Goal: Book appointment/travel/reservation

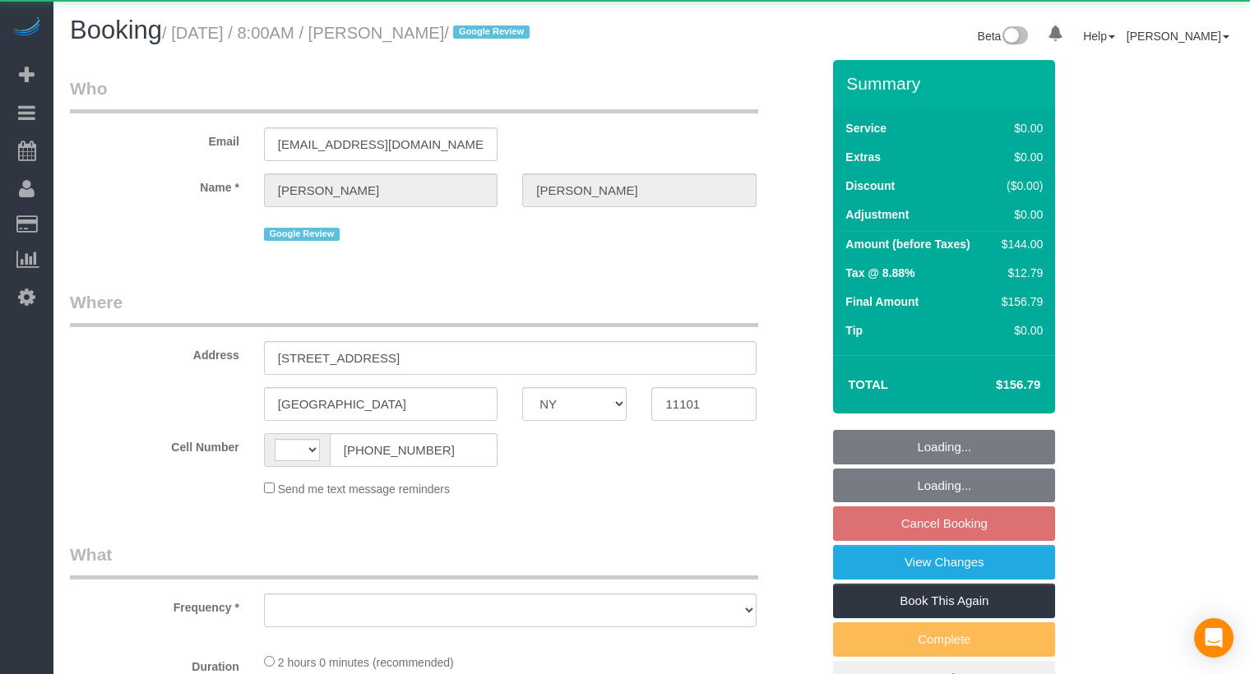
select select "NY"
select select "string:[GEOGRAPHIC_DATA]"
select select "object:499"
select select "1"
select select "spot1"
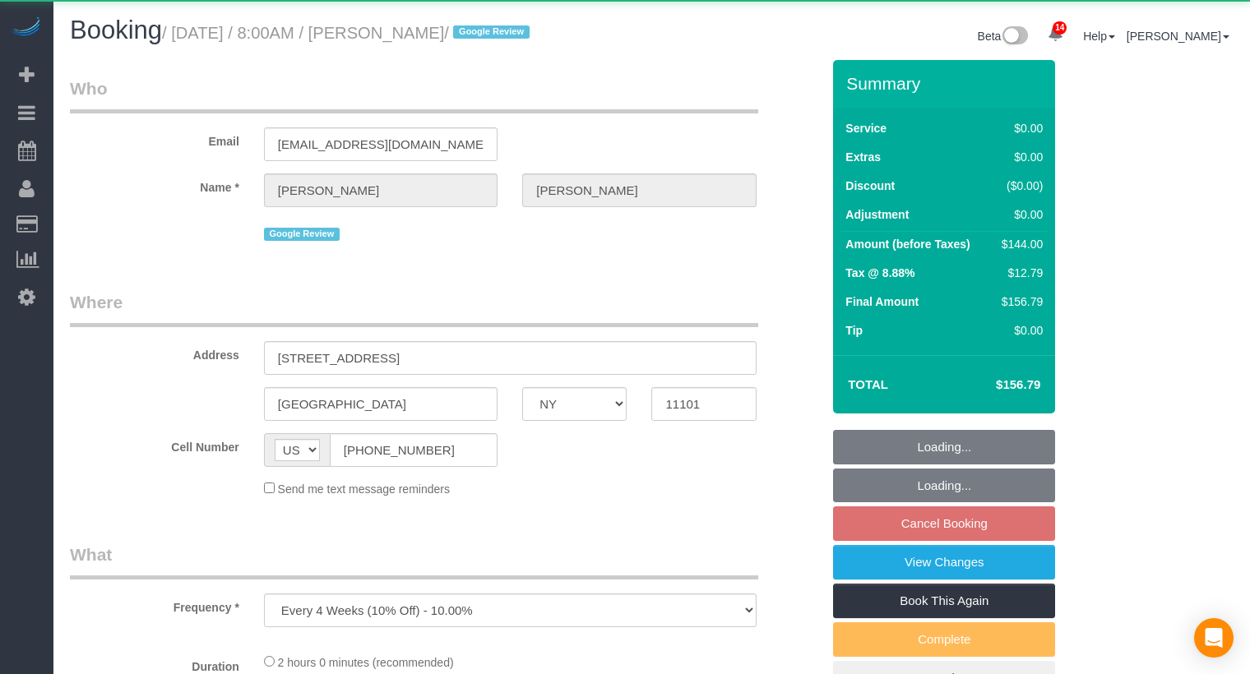
select select "number:59"
select select "number:77"
select select "number:15"
select select "number:5"
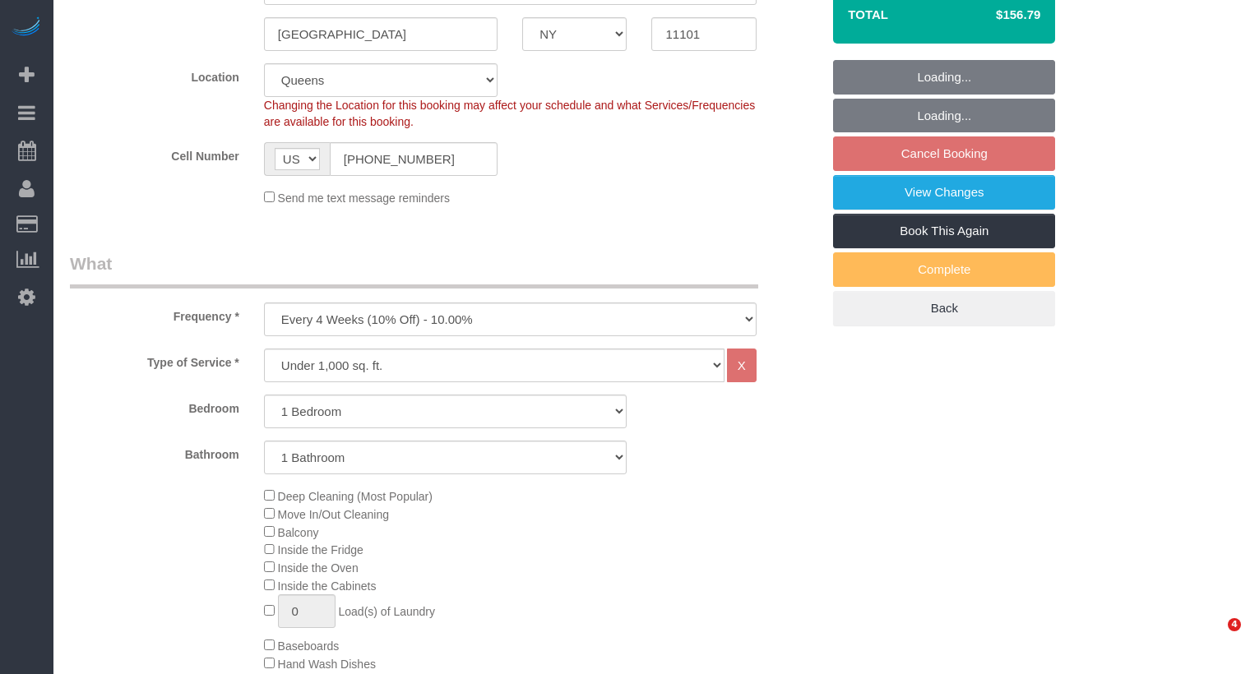
select select "object:1005"
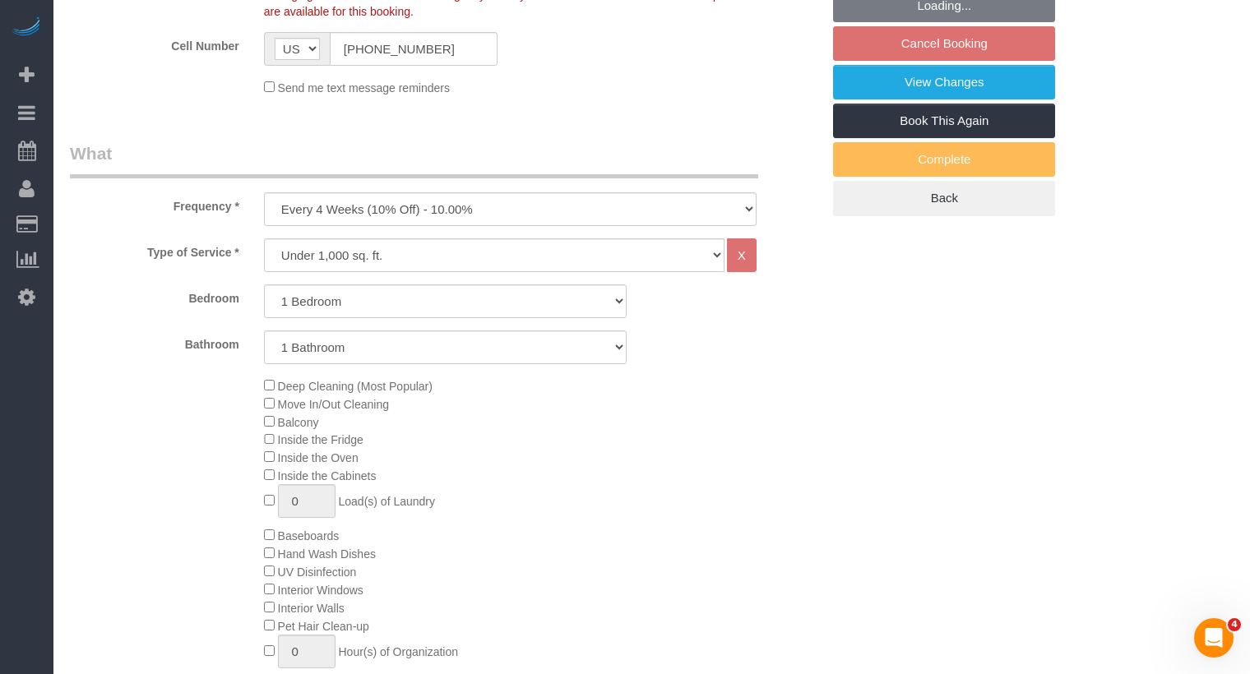
scroll to position [817, 0]
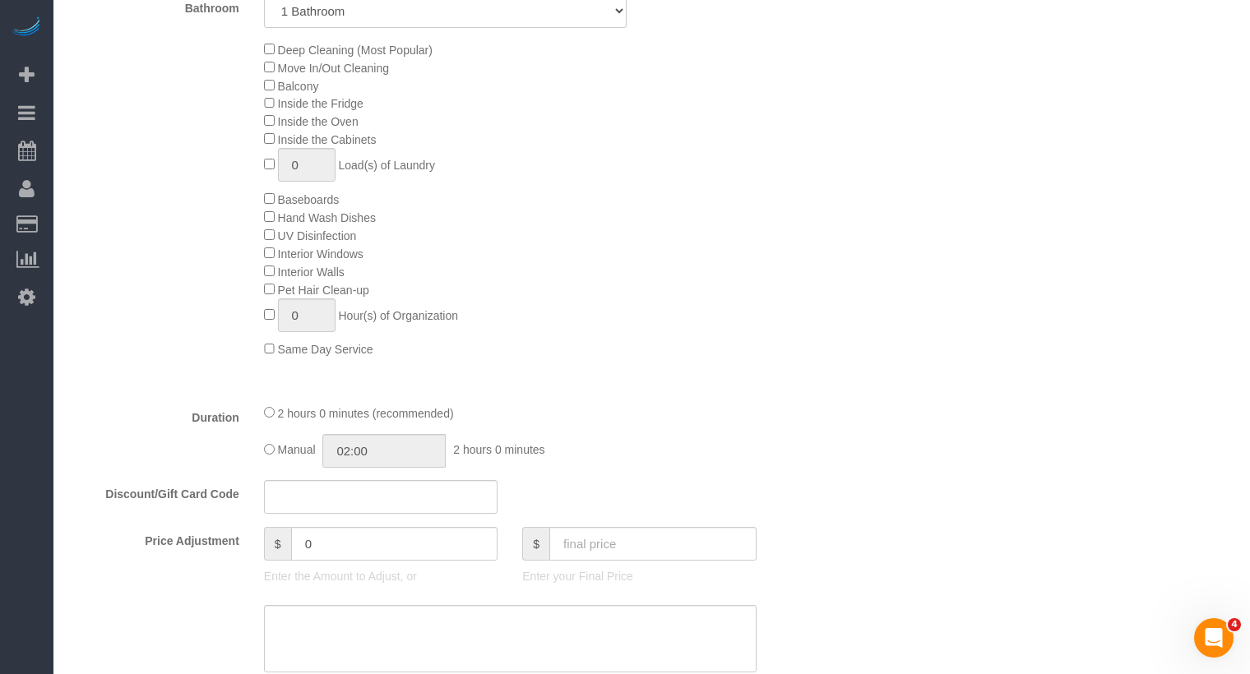
select select "string:stripe-pm_1QjjH74VGloSiKo7fbMxWiHv"
select select "1"
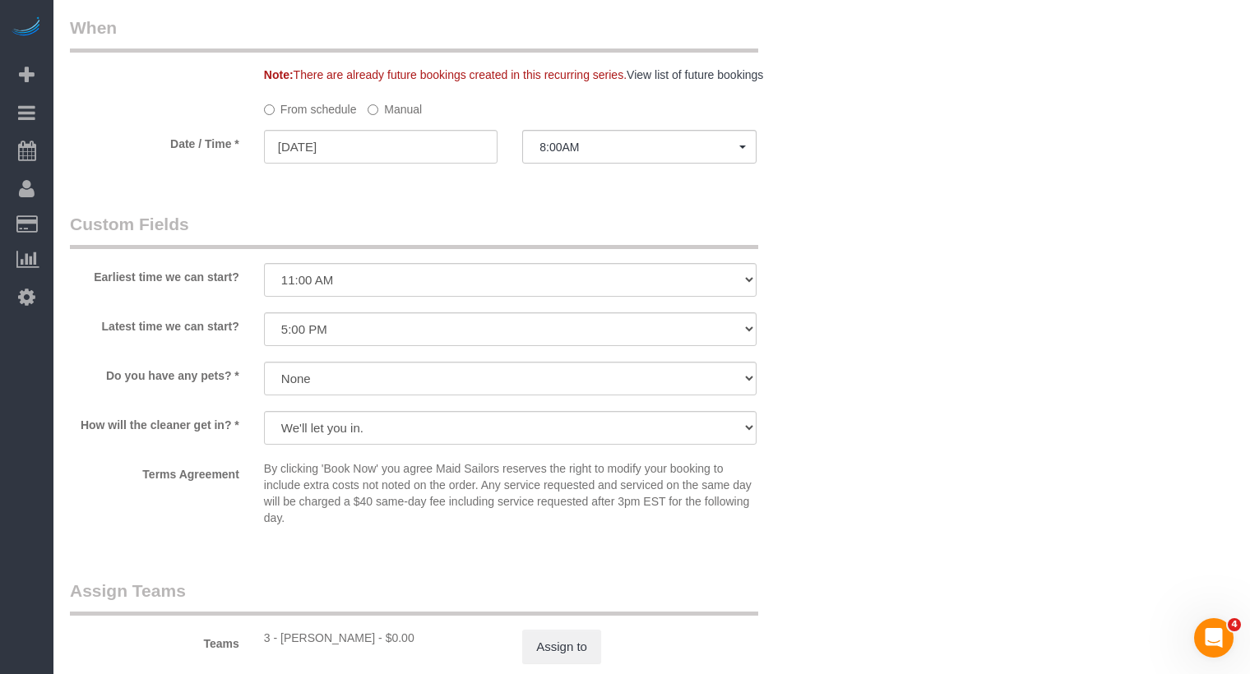
scroll to position [1638, 0]
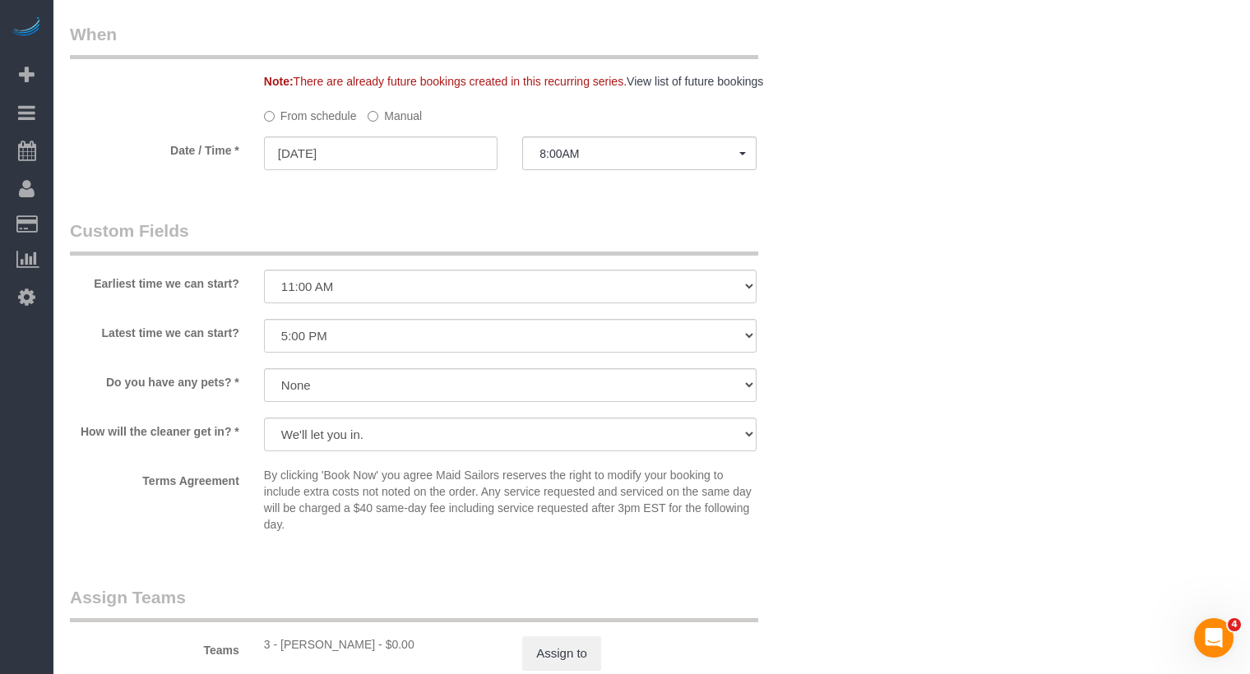
click at [586, 173] on div at bounding box center [639, 171] width 234 height 6
click at [585, 162] on button "8:00AM" at bounding box center [639, 153] width 234 height 34
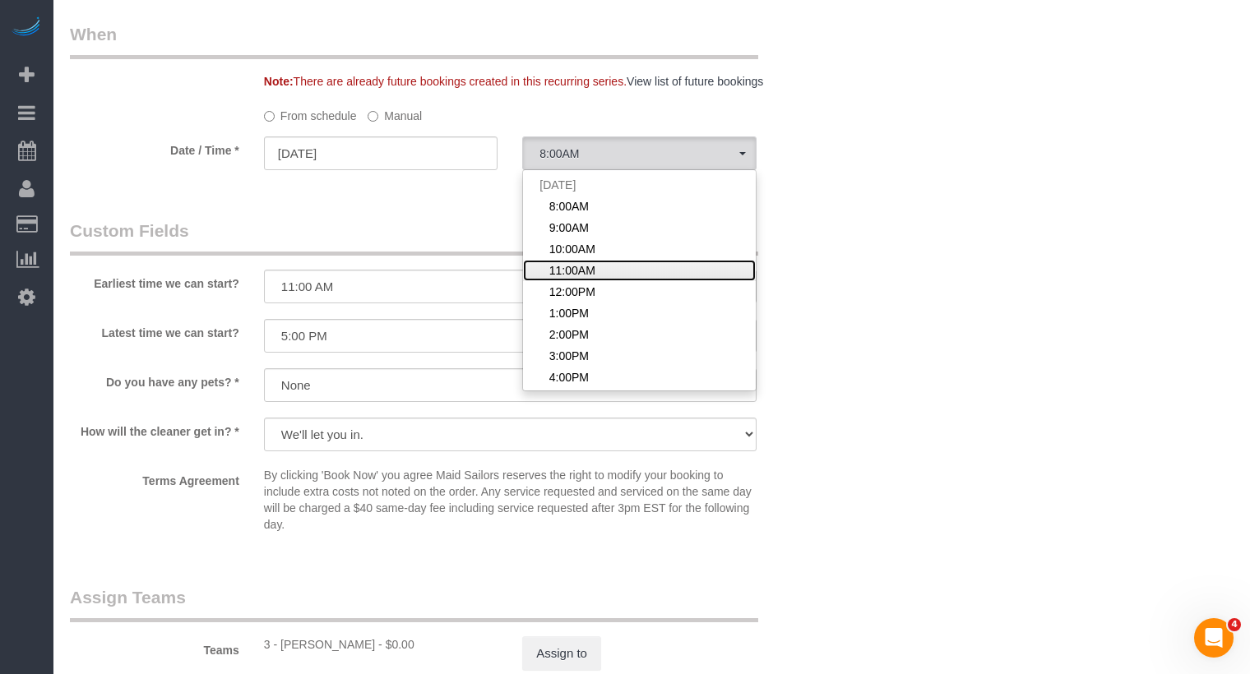
click at [585, 262] on span "11:00AM" at bounding box center [572, 270] width 46 height 16
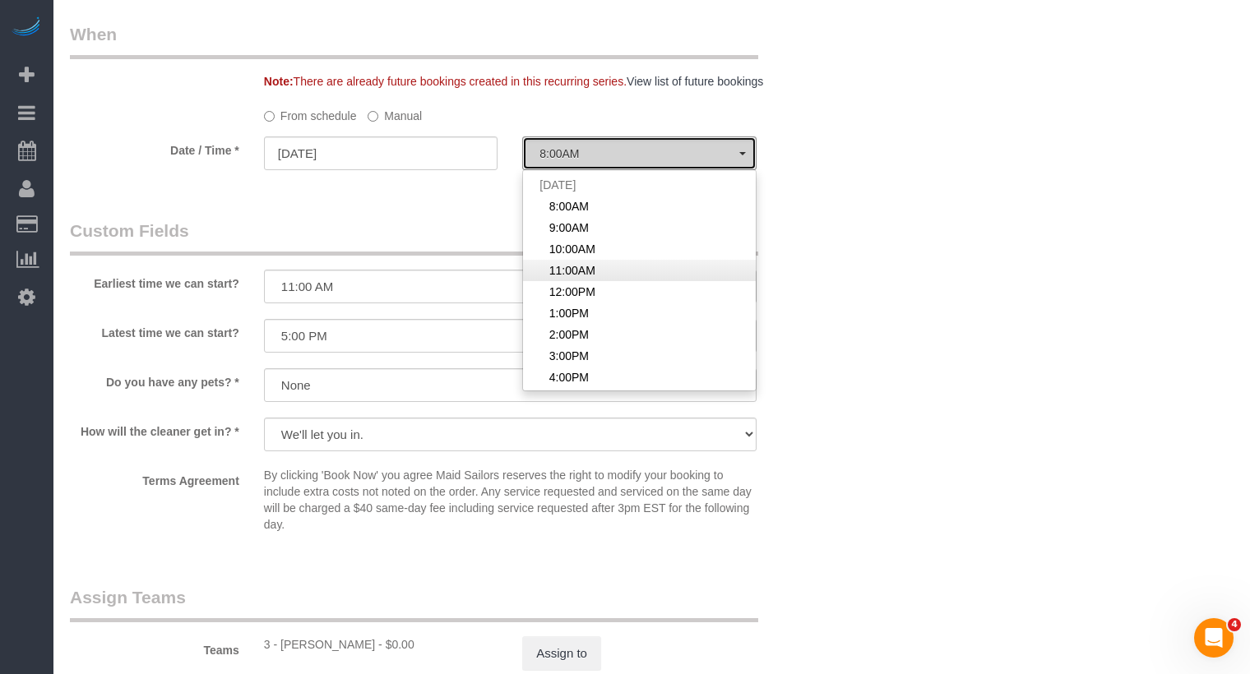
select select "spot4"
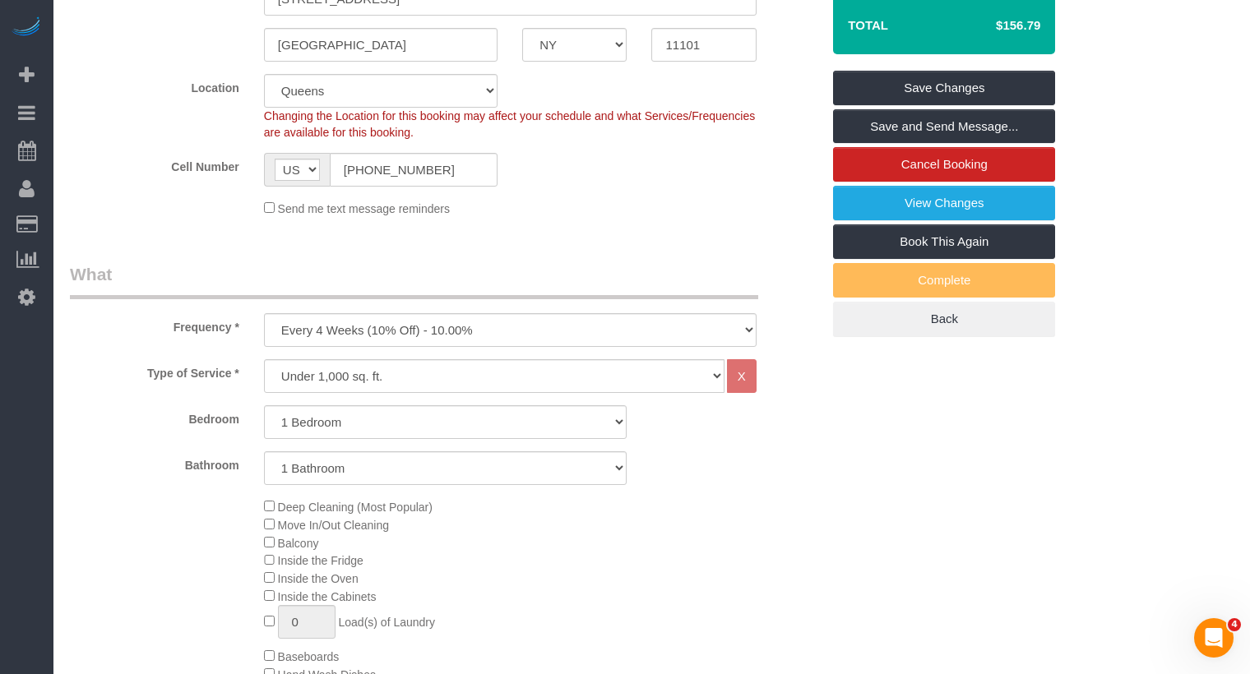
scroll to position [0, 0]
